Goal: Task Accomplishment & Management: Use online tool/utility

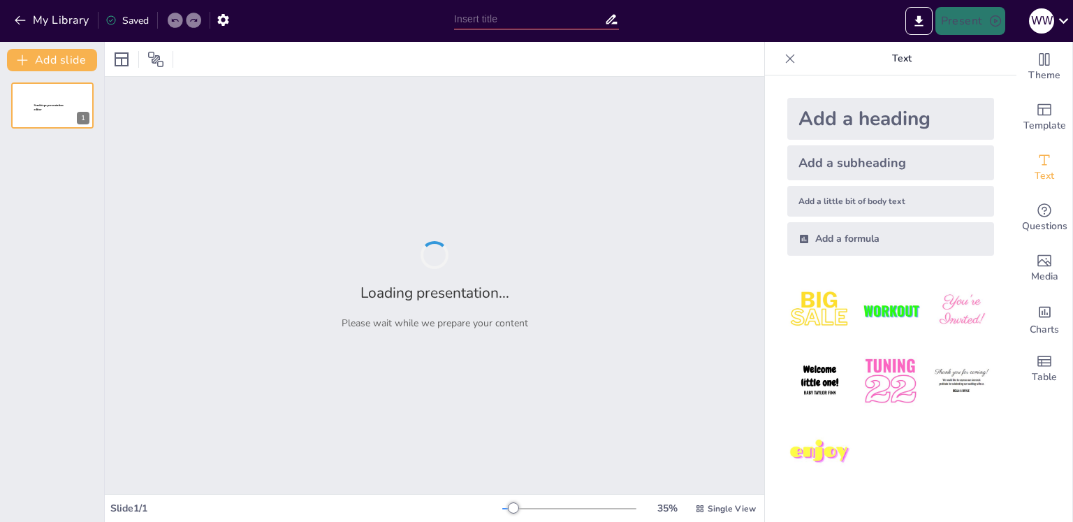
type input "Не здаватися: Мій підхід до навчання та розвитку"
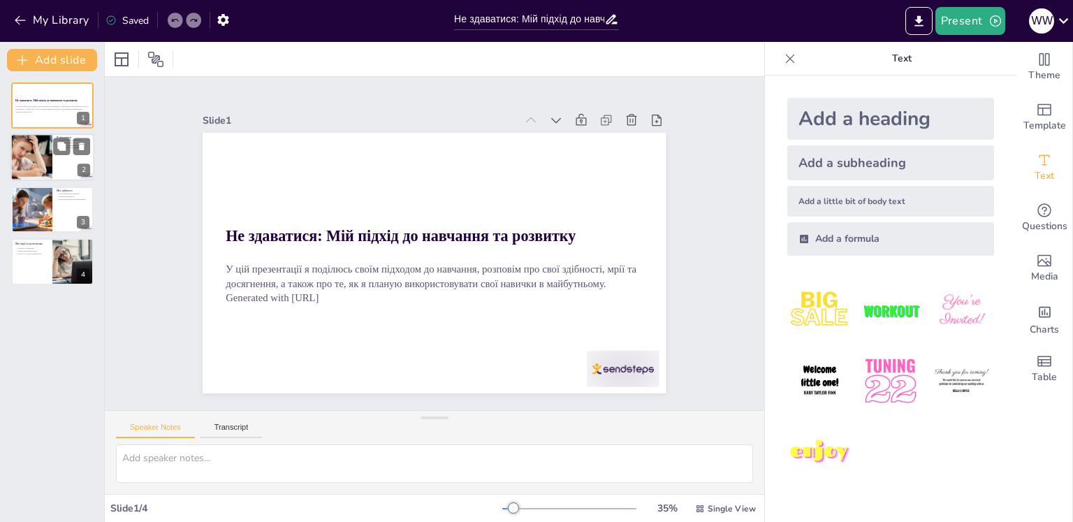
click at [86, 163] on div at bounding box center [52, 158] width 84 height 48
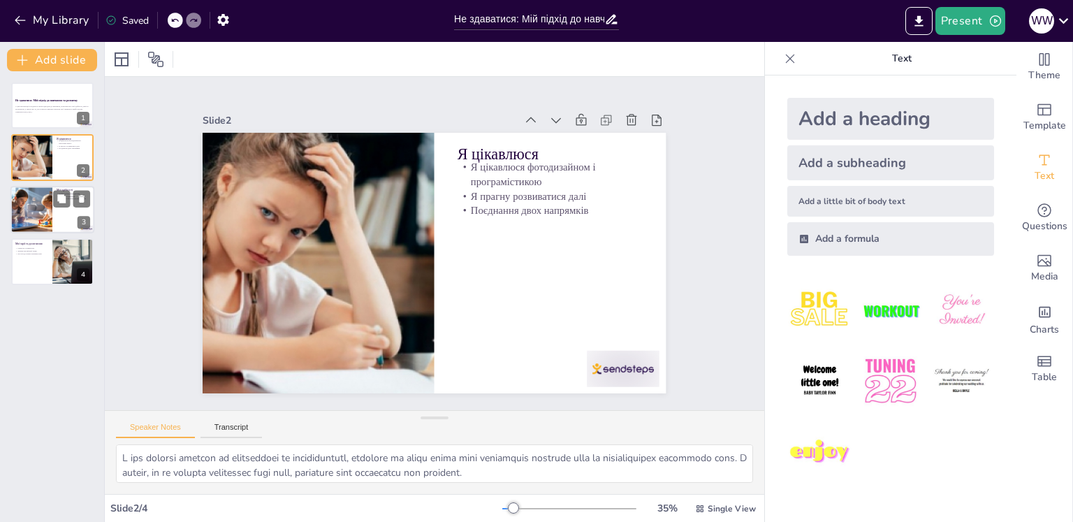
click at [42, 213] on div at bounding box center [31, 210] width 71 height 48
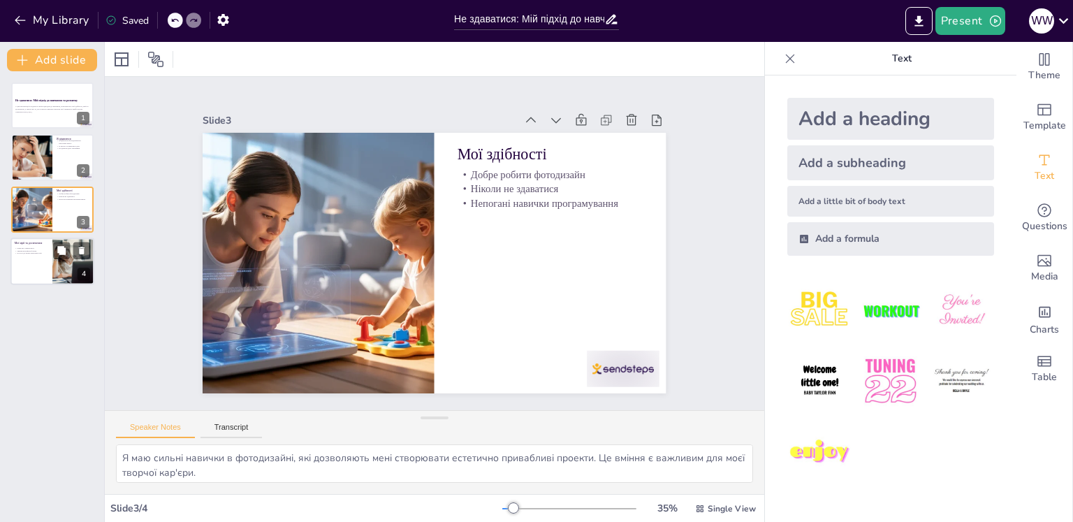
click at [45, 269] on div at bounding box center [52, 262] width 84 height 48
type textarea "Моя мрія про вступ до університету є важливим етапом у моєму житті. Я вважаю, щ…"
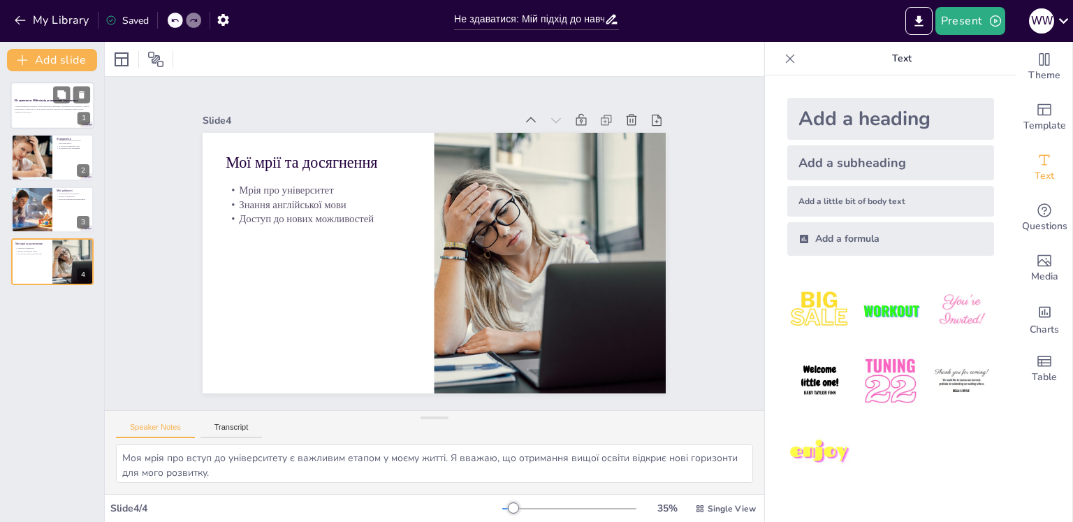
click at [28, 113] on div "У цій презентації я поділюсь своїм підходом до навчання, розповім про свої здіб…" at bounding box center [52, 109] width 75 height 10
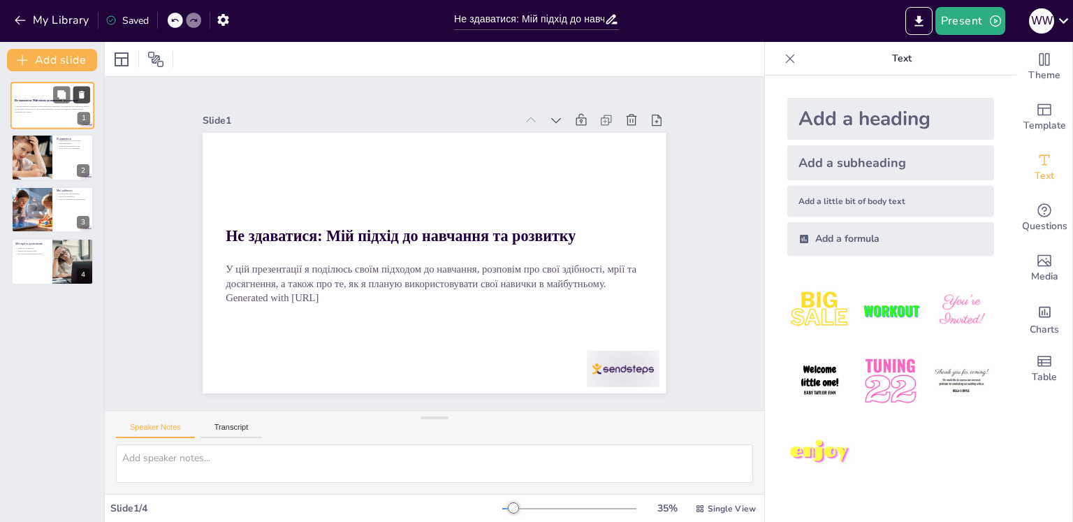
click at [84, 89] on button at bounding box center [81, 94] width 17 height 17
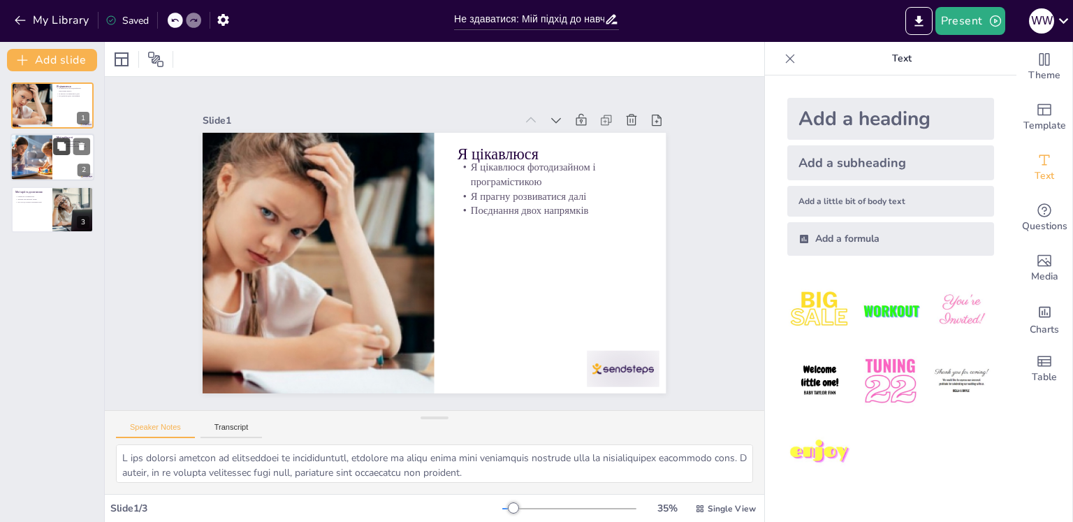
click at [60, 152] on button at bounding box center [61, 146] width 17 height 17
type textarea "Я маю сильні навички в фотодизайні, які дозволяють мені створювати естетично пр…"
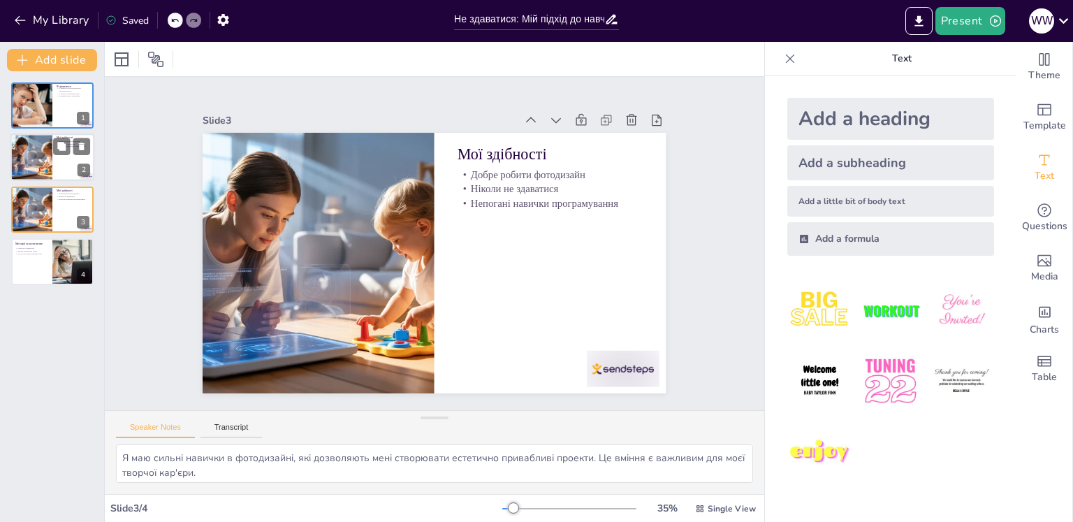
click at [52, 163] on div at bounding box center [31, 158] width 71 height 48
click at [80, 149] on icon at bounding box center [82, 147] width 6 height 8
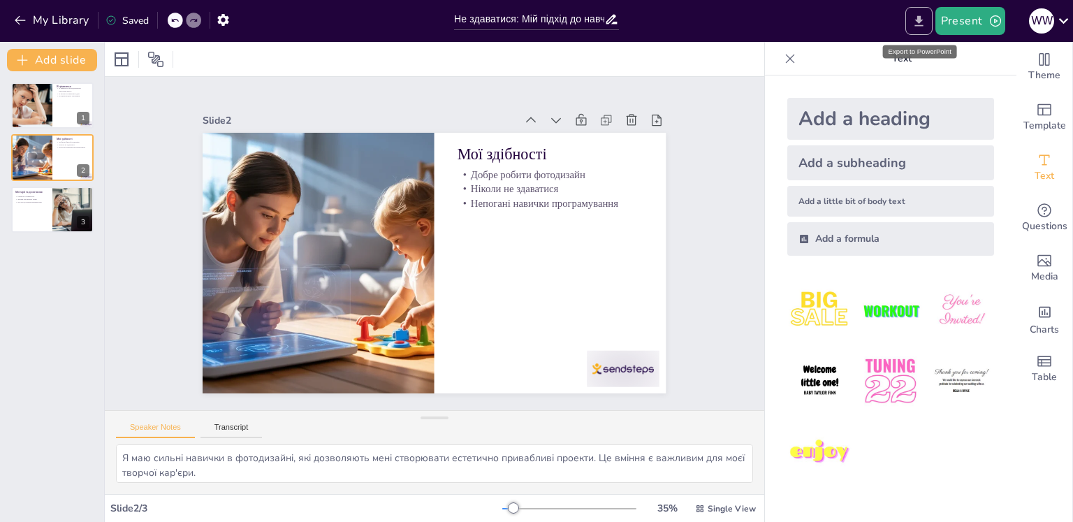
click at [922, 19] on icon "Export to PowerPoint" at bounding box center [919, 20] width 8 height 10
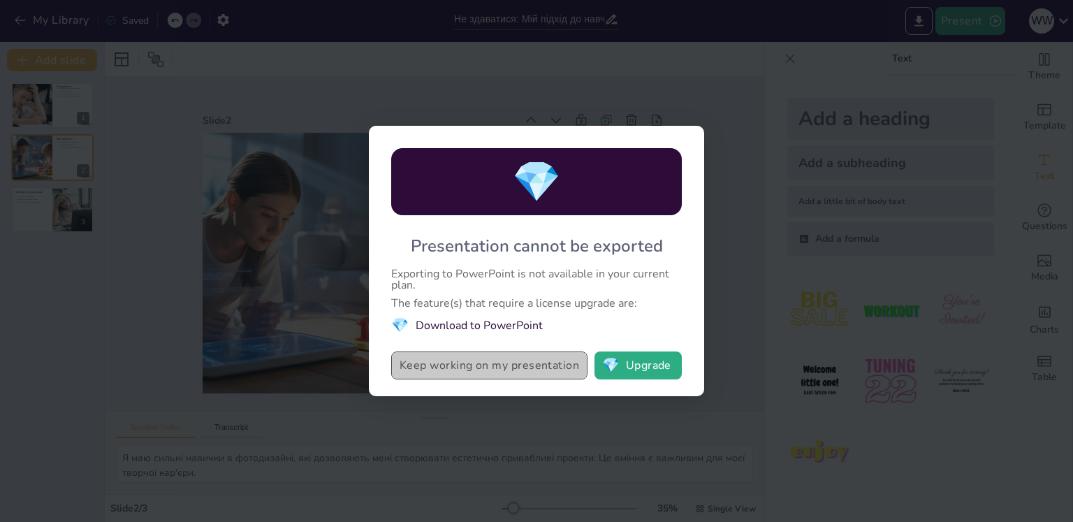
click at [540, 364] on button "Keep working on my presentation" at bounding box center [489, 366] width 196 height 28
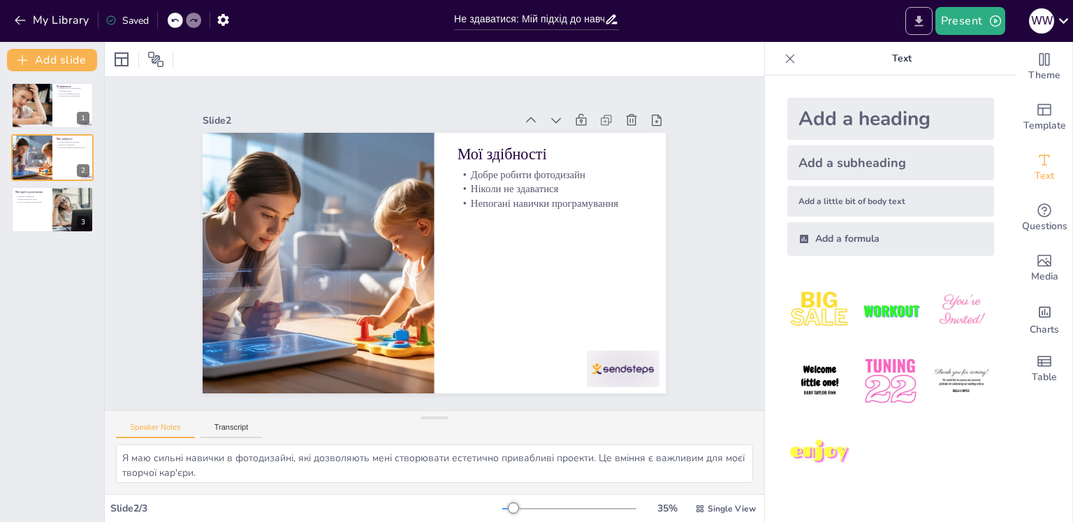
click at [917, 10] on button "Export to PowerPoint" at bounding box center [919, 21] width 27 height 28
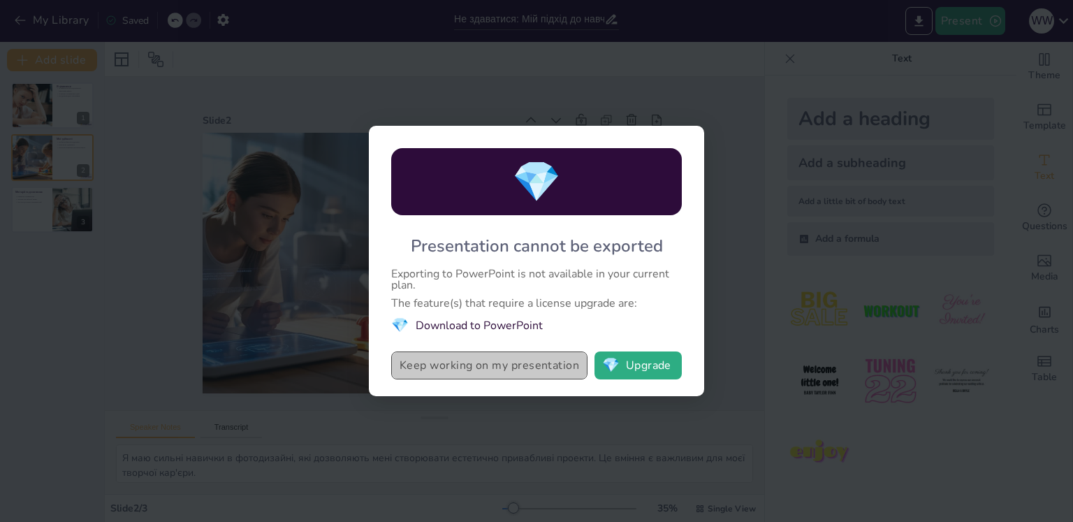
click at [556, 363] on button "Keep working on my presentation" at bounding box center [489, 366] width 196 height 28
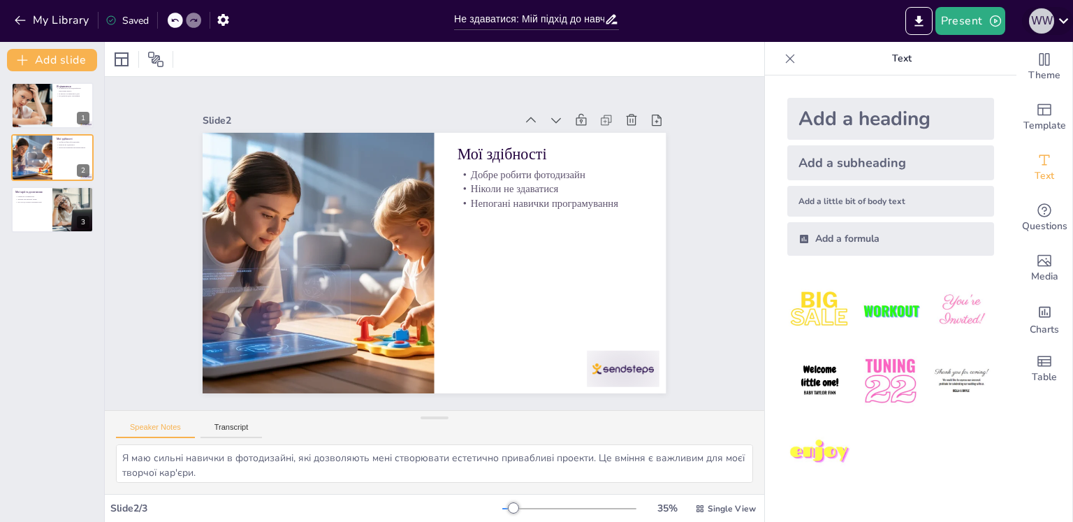
click at [1050, 10] on button "w w" at bounding box center [1041, 21] width 25 height 28
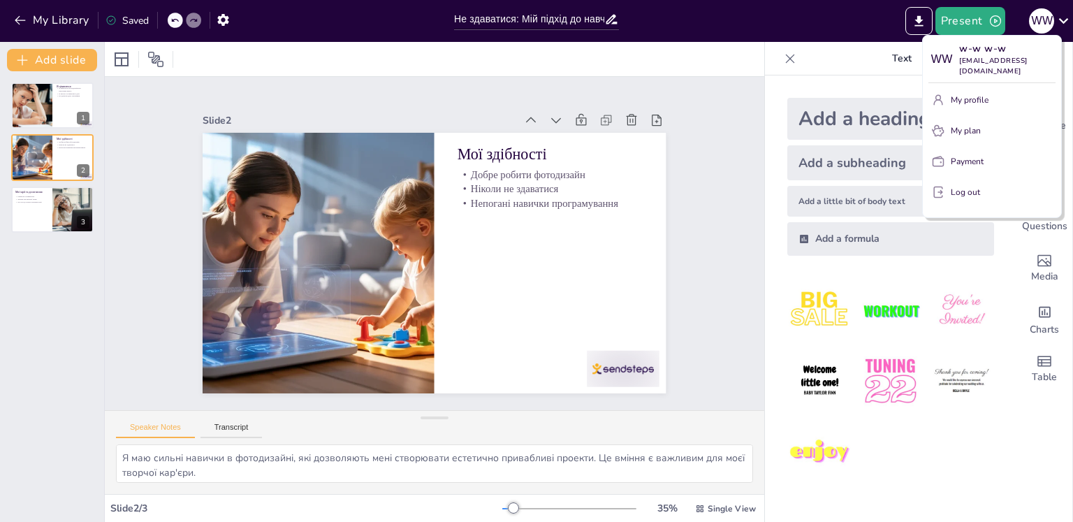
click at [1054, 19] on div at bounding box center [536, 261] width 1073 height 522
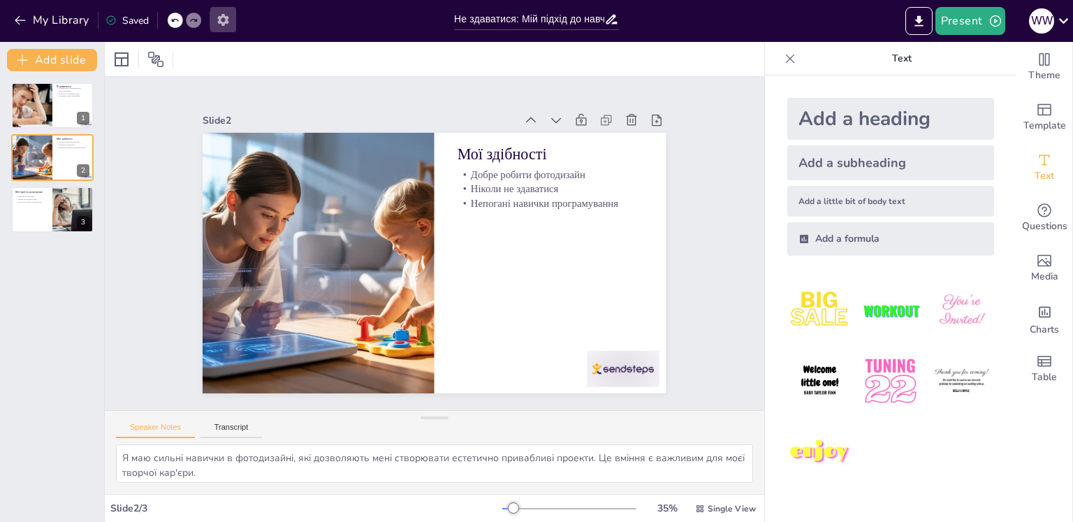
click at [226, 23] on icon "button" at bounding box center [222, 20] width 11 height 12
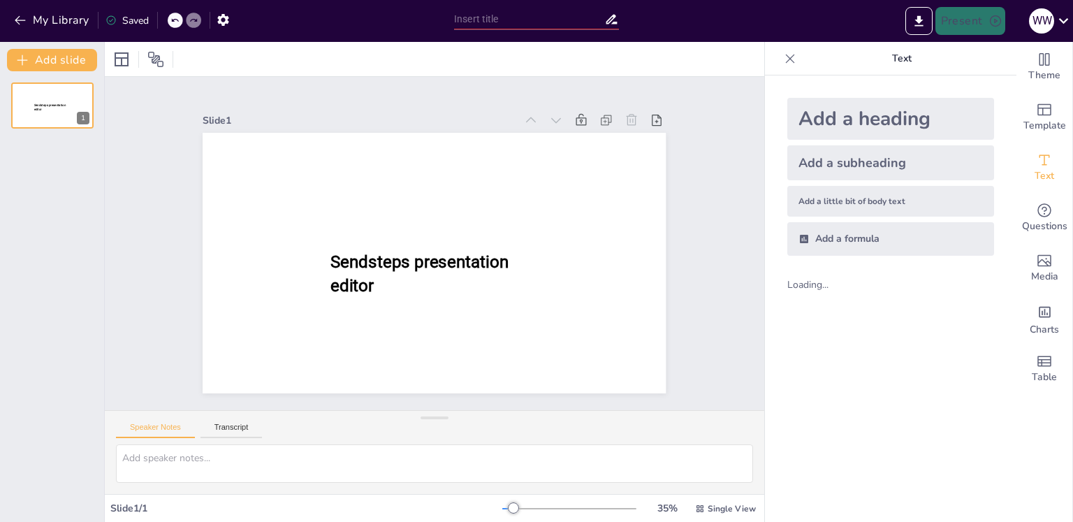
type input "Не здаватися: Мій підхід до навчання та розвитку"
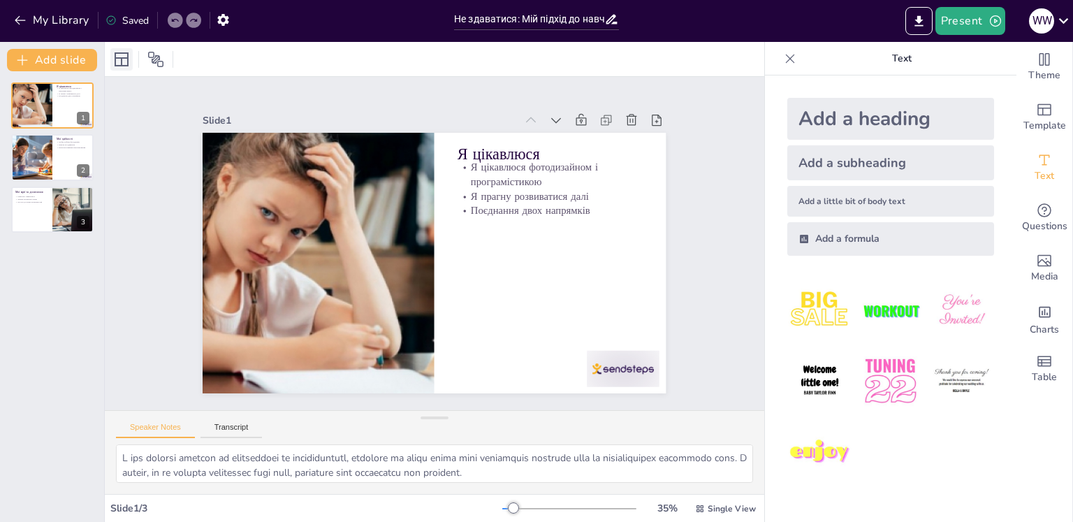
click at [120, 64] on icon at bounding box center [121, 59] width 17 height 17
click at [141, 58] on div at bounding box center [141, 59] width 63 height 22
click at [151, 59] on icon at bounding box center [155, 59] width 17 height 17
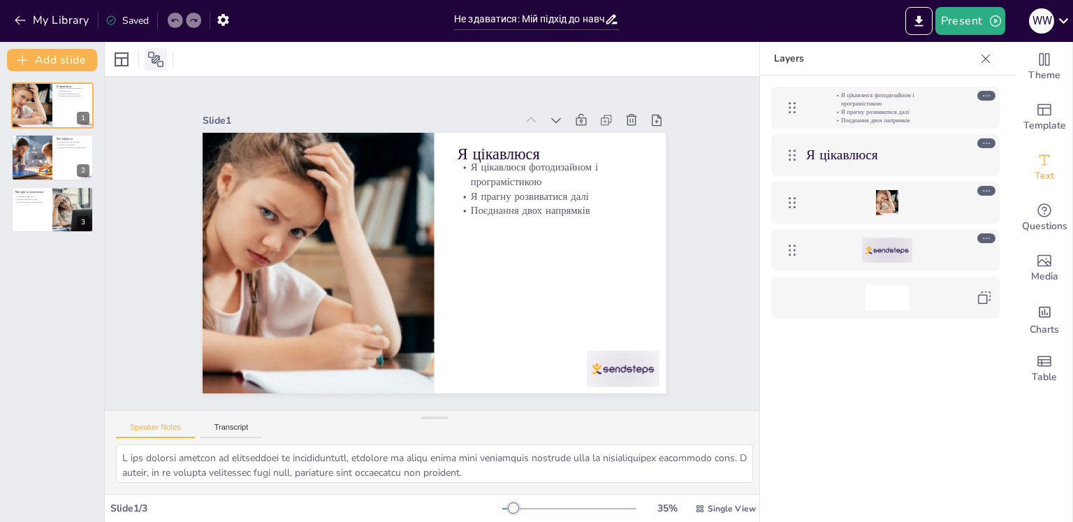
click at [151, 59] on icon at bounding box center [155, 59] width 17 height 17
click at [915, 22] on icon "Export to PowerPoint" at bounding box center [919, 21] width 15 height 15
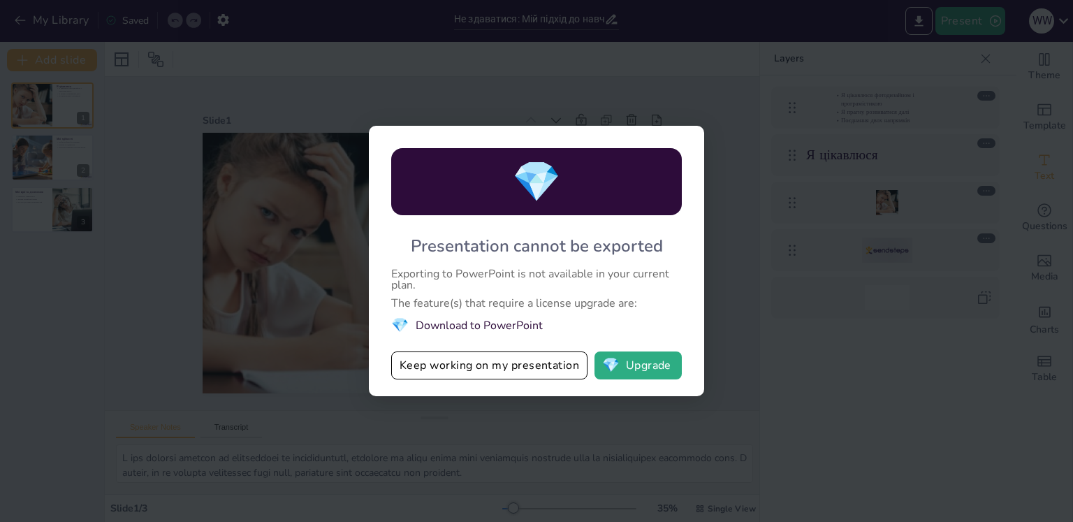
click at [512, 320] on li "💎 Download to PowerPoint" at bounding box center [536, 325] width 291 height 19
click at [653, 365] on button "💎 Upgrade" at bounding box center [638, 366] width 87 height 28
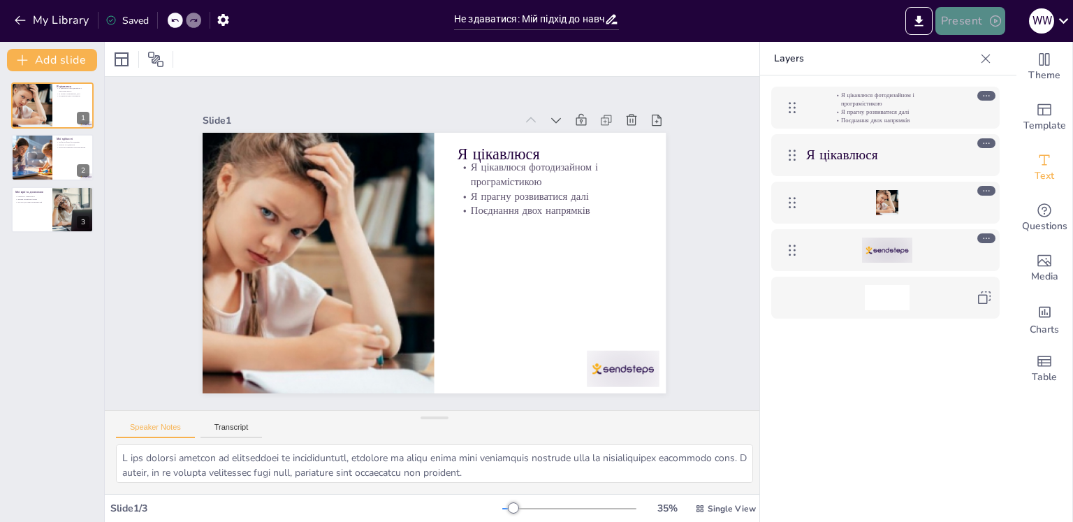
click at [978, 13] on button "Present" at bounding box center [971, 21] width 70 height 28
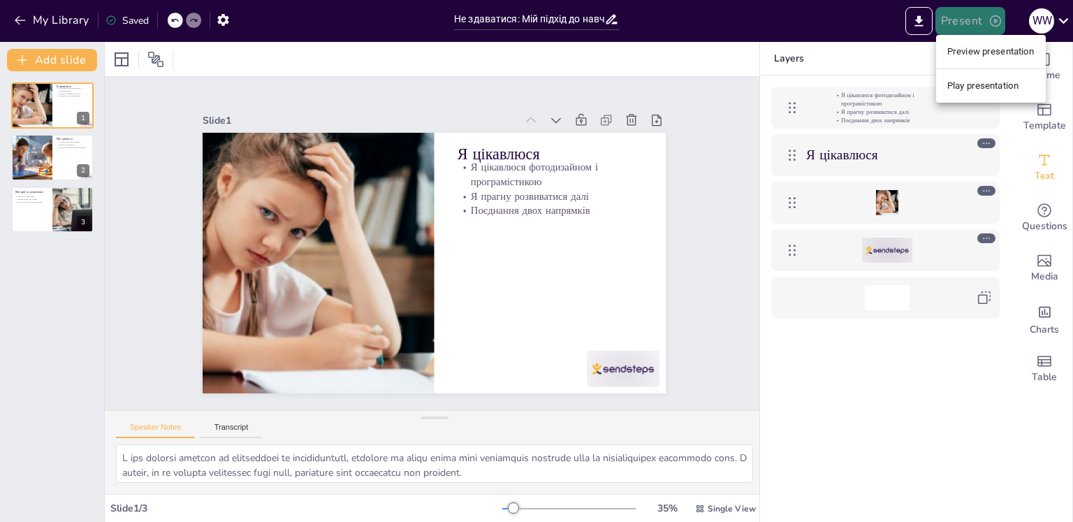
click at [978, 13] on div at bounding box center [536, 261] width 1073 height 522
click at [978, 13] on button "Present" at bounding box center [971, 21] width 70 height 28
click at [985, 57] on li "Preview presentation" at bounding box center [991, 52] width 110 height 22
